Goal: Information Seeking & Learning: Learn about a topic

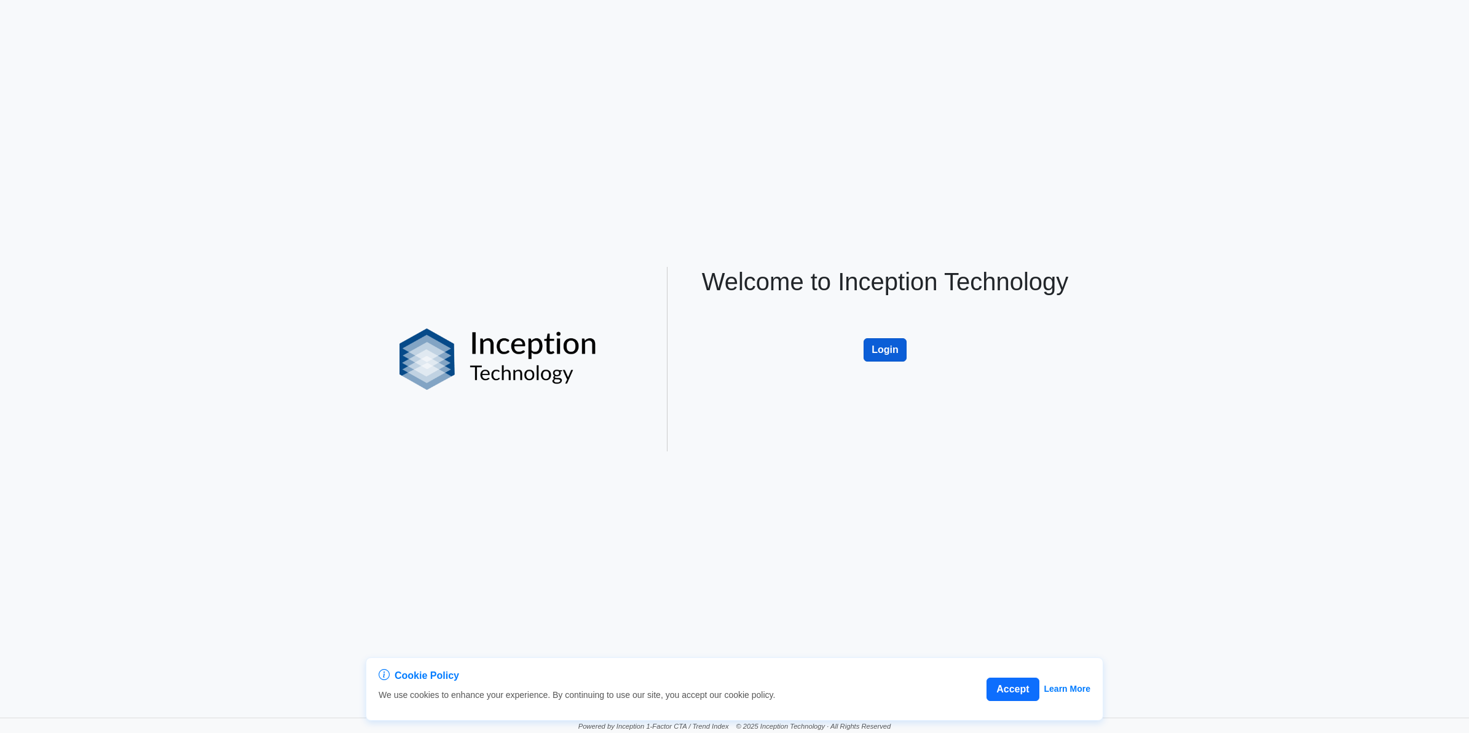
click at [883, 357] on button "Login" at bounding box center [885, 349] width 43 height 23
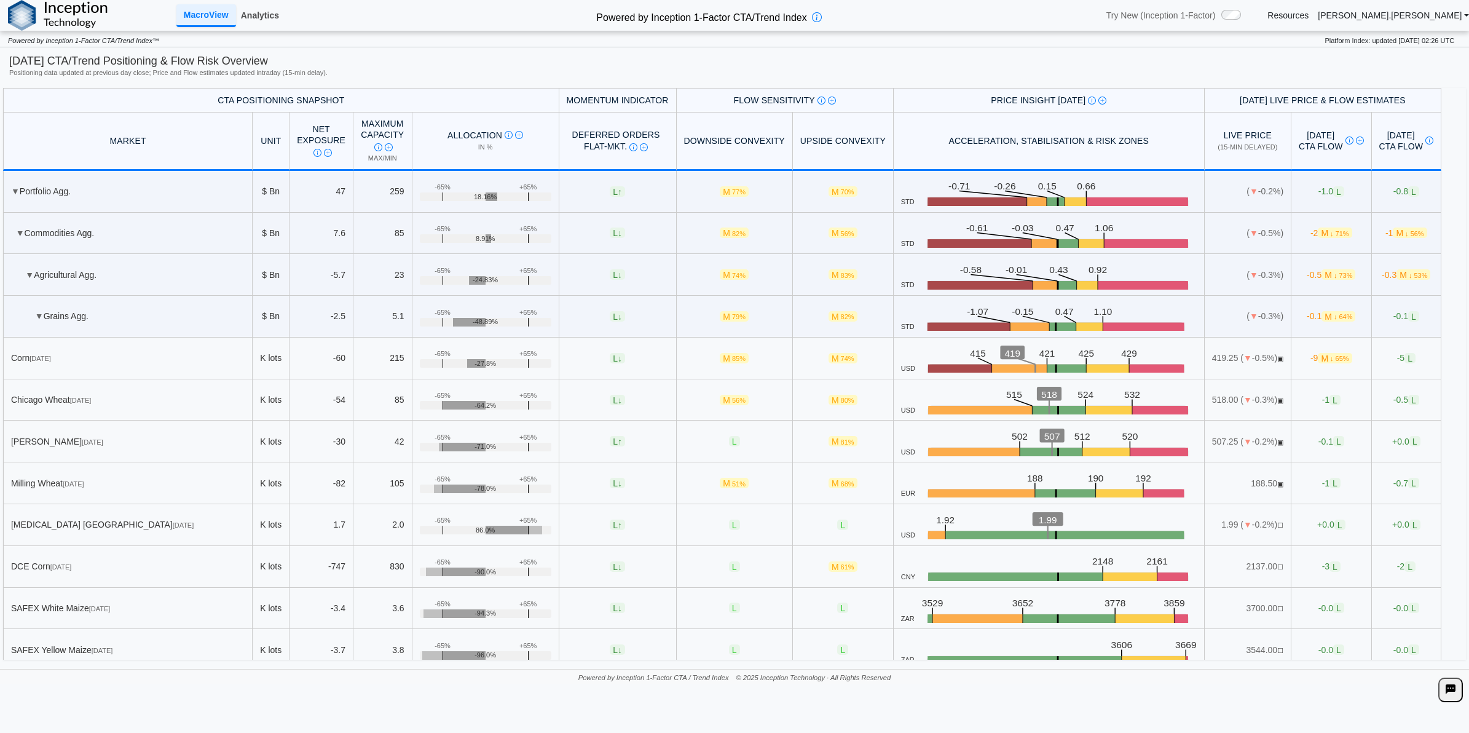
click at [258, 7] on link "Analytics" at bounding box center [260, 15] width 48 height 21
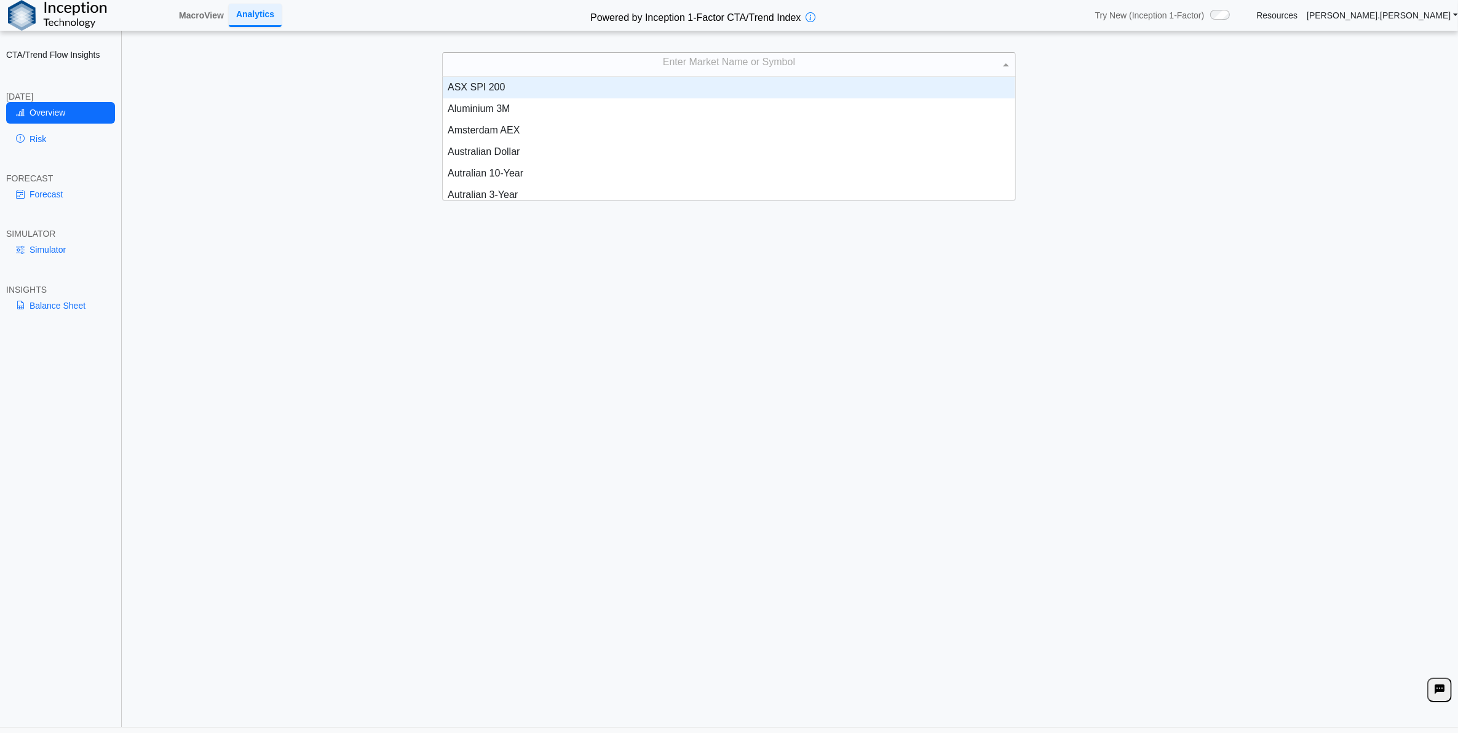
click at [578, 63] on div "Enter Market Name or Symbol" at bounding box center [729, 64] width 572 height 23
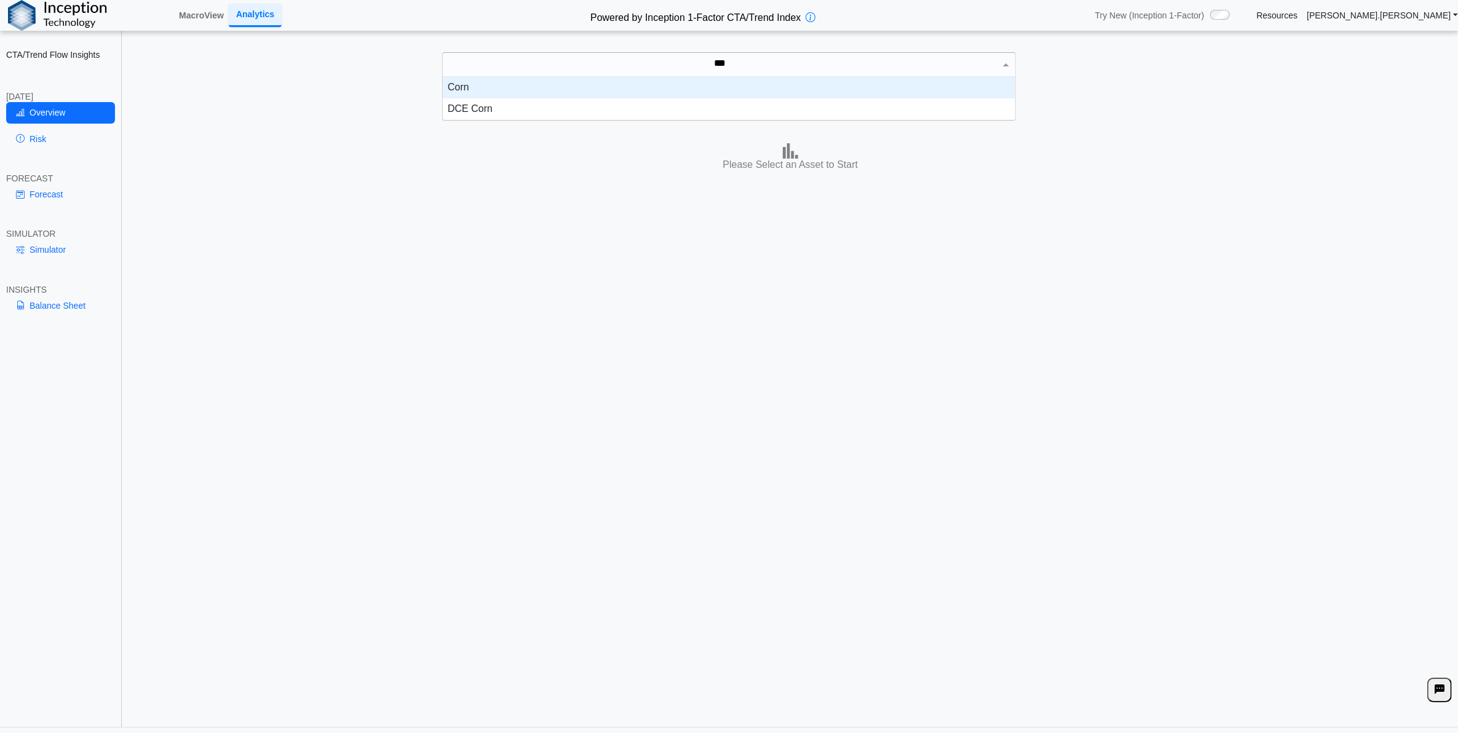
type input "****"
click at [584, 95] on div "Corn" at bounding box center [729, 88] width 572 height 22
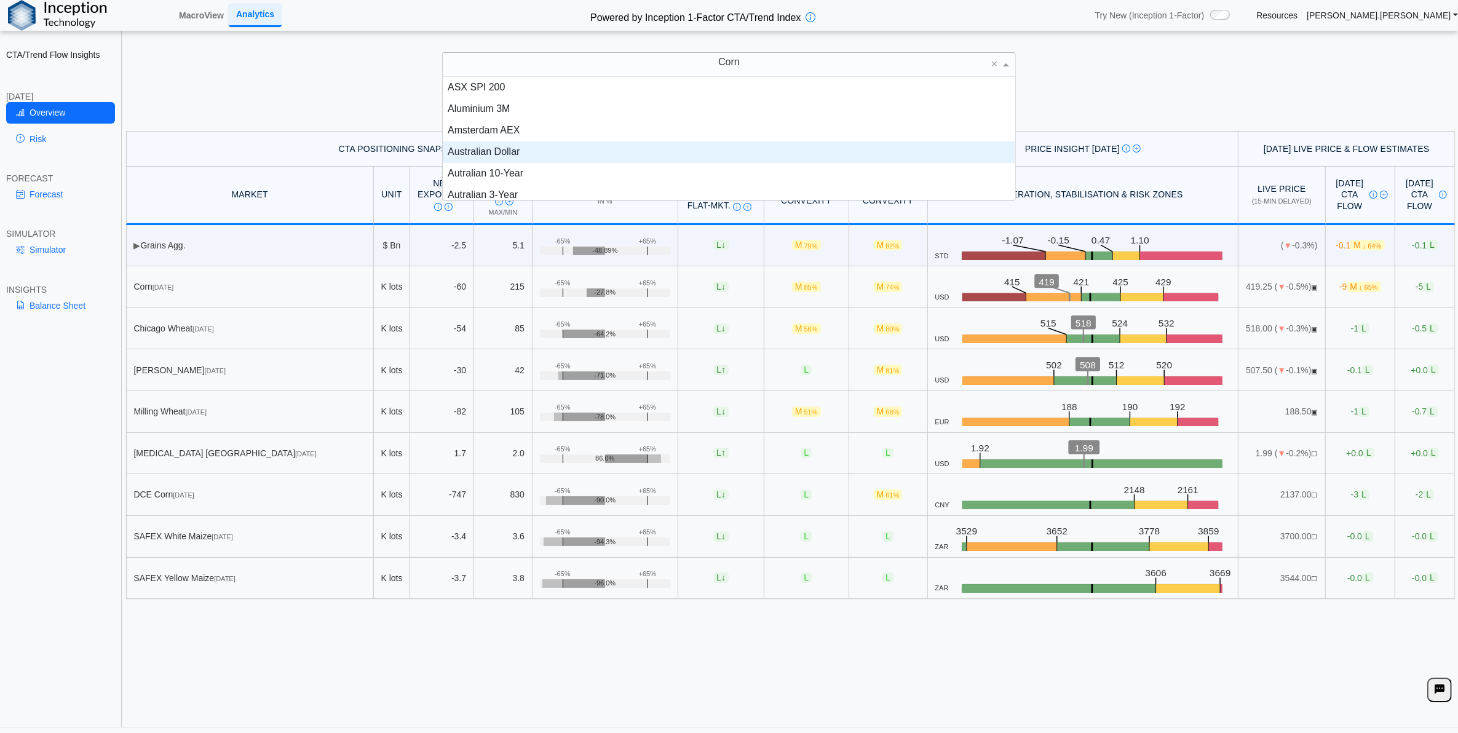
scroll to position [0, 0]
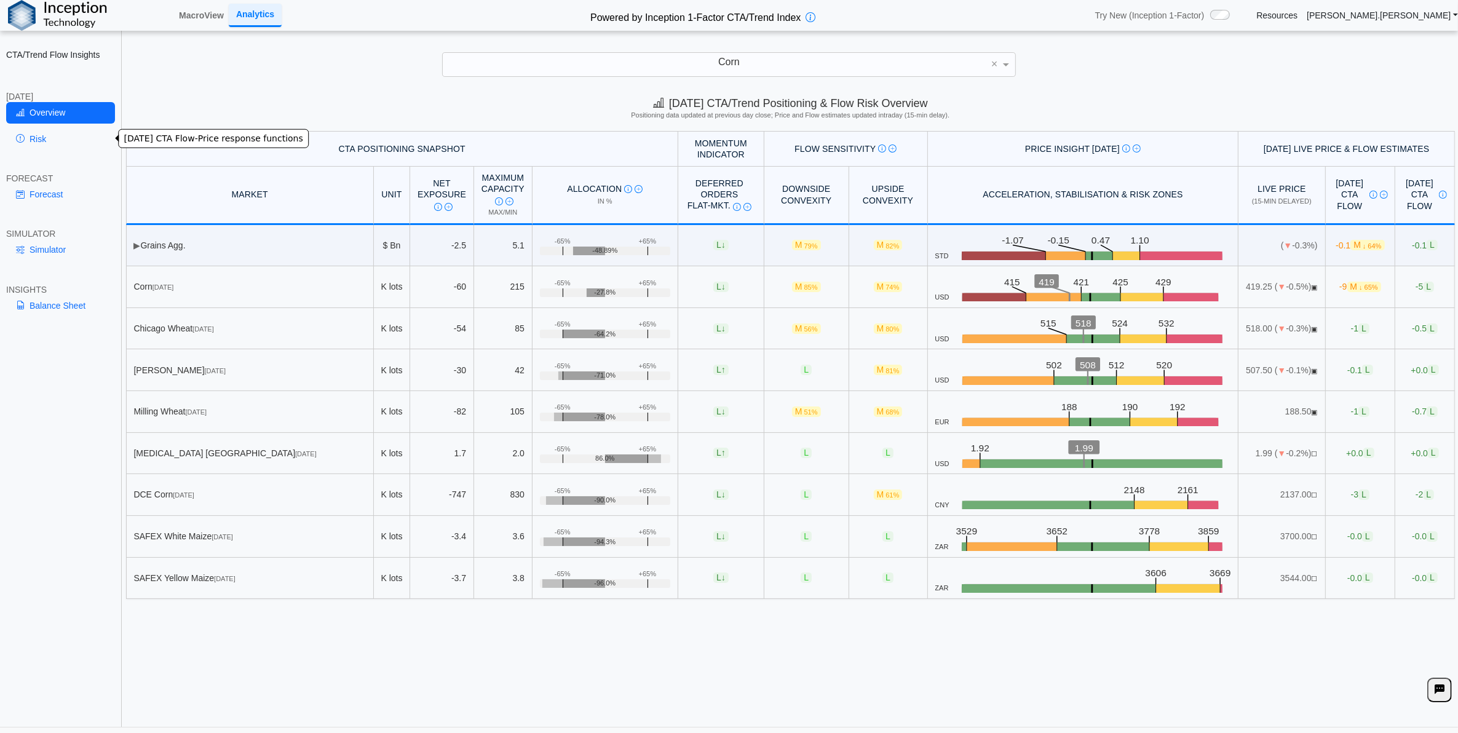
click at [56, 148] on link "Risk" at bounding box center [60, 139] width 109 height 21
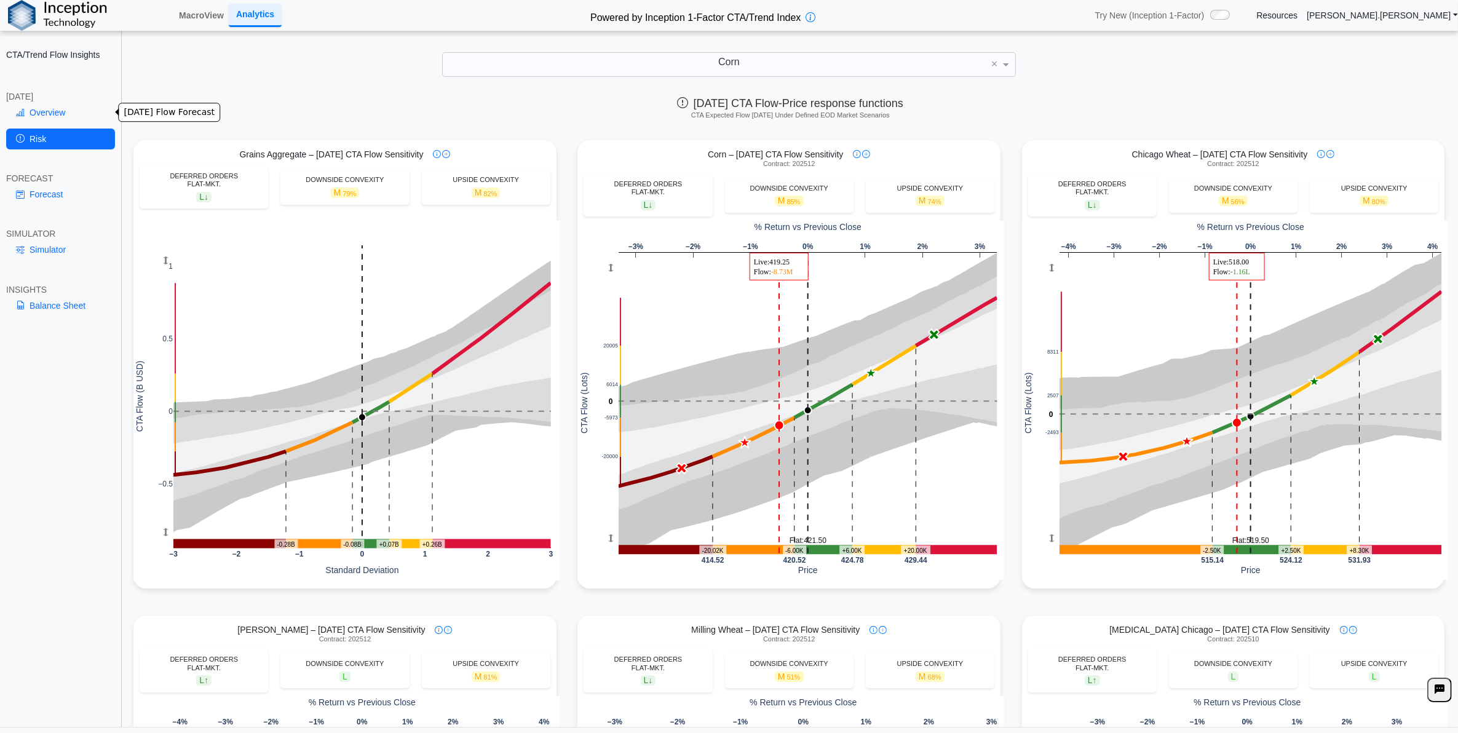
click at [53, 115] on link "Overview" at bounding box center [60, 112] width 109 height 21
